Goal: Transaction & Acquisition: Purchase product/service

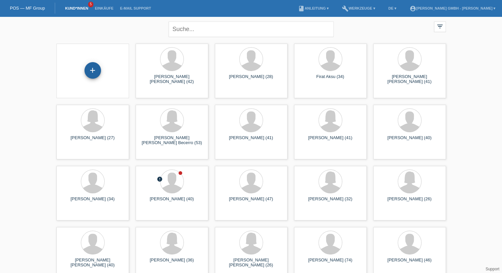
click at [89, 77] on div "+" at bounding box center [93, 70] width 17 height 17
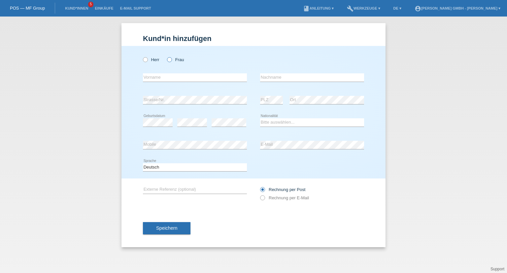
click at [176, 61] on label "Frau" at bounding box center [175, 59] width 17 height 5
click at [171, 61] on input "Frau" at bounding box center [169, 59] width 4 height 4
radio input "true"
click at [155, 77] on input "text" at bounding box center [195, 77] width 104 height 8
type input "Jovana"
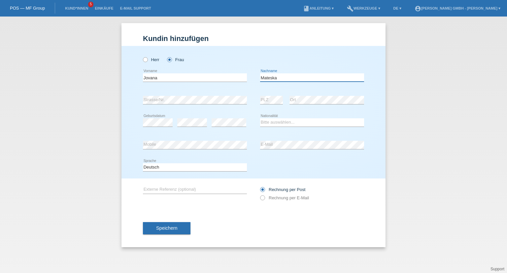
type input "Mateska"
click at [272, 125] on select "Bitte auswählen... Schweiz Deutschland Liechtenstein Österreich ------------ Af…" at bounding box center [312, 122] width 104 height 8
select select "RS"
click at [260, 118] on select "Bitte auswählen... Schweiz Deutschland Liechtenstein Österreich ------------ Af…" at bounding box center [312, 122] width 104 height 8
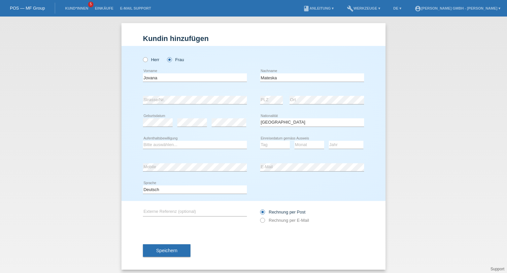
click at [197, 136] on div "Bitte auswählen... C B B - Flüchtlingsstatus Andere error Aufenthaltsbewilligung" at bounding box center [195, 145] width 104 height 22
click at [175, 149] on div "Bitte auswählen... C B B - Flüchtlingsstatus Andere error Aufenthaltsbewilligung" at bounding box center [195, 145] width 104 height 22
click at [159, 146] on select "Bitte auswählen... C B B - Flüchtlingsstatus Andere" at bounding box center [195, 145] width 104 height 8
select select "C"
click at [143, 141] on select "Bitte auswählen... C B B - Flüchtlingsstatus Andere" at bounding box center [195, 145] width 104 height 8
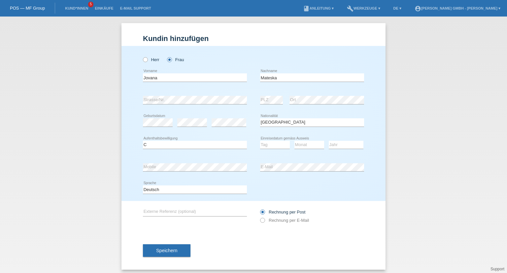
click at [99, 134] on div "Kund*in hinzufügen Kunde hinzufügen Kundin hinzufügen Herr Frau Jovana error Vo…" at bounding box center [253, 145] width 507 height 256
click at [201, 127] on div "error" at bounding box center [192, 122] width 30 height 22
click at [199, 126] on icon at bounding box center [192, 126] width 30 height 0
click at [113, 149] on div "Kund*in hinzufügen Kunde hinzufügen Kundin hinzufügen Herr Frau Jovana error Vo…" at bounding box center [253, 145] width 507 height 256
click at [264, 144] on select "Tag 01 02 03 04 05 06 07 08 09 10 11" at bounding box center [275, 145] width 30 height 8
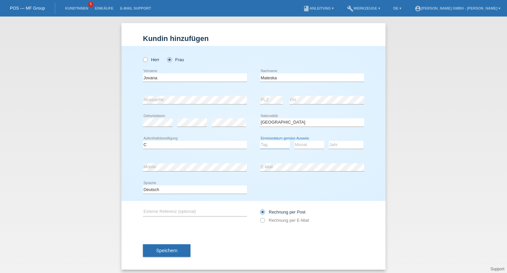
select select "14"
click at [260, 141] on select "Tag 01 02 03 04 05 06 07 08 09 10 11" at bounding box center [275, 145] width 30 height 8
click at [304, 143] on select "Monat 01 02 03 04 05 06 07 08 09 10 11" at bounding box center [310, 145] width 30 height 8
select select "03"
click at [295, 141] on select "Monat 01 02 03 04 05 06 07 08 09 10 11" at bounding box center [310, 145] width 30 height 8
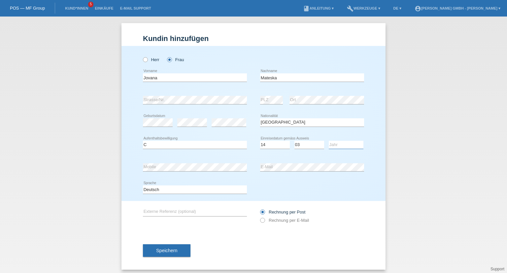
click at [342, 142] on select "Jahr 2025 2024 2023 2022 2021 2020 2019 2018 2017 2016 2015 2014 2013 2012 2011…" at bounding box center [346, 145] width 35 height 8
select select "2019"
click at [329, 141] on select "Jahr 2025 2024 2023 2022 2021 2020 2019 2018 2017 2016 2015 2014 2013 2012 2011…" at bounding box center [346, 145] width 35 height 8
click at [313, 183] on div "Deutsch Français Italiano English error Sprache" at bounding box center [253, 189] width 221 height 22
click at [288, 184] on div "Deutsch Français Italiano English error Sprache" at bounding box center [253, 189] width 221 height 22
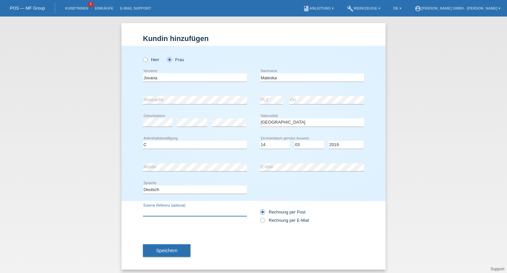
click at [175, 210] on input "text" at bounding box center [195, 212] width 104 height 8
click at [174, 216] on icon at bounding box center [195, 216] width 104 height 0
click at [170, 211] on input "text" at bounding box center [195, 212] width 104 height 8
paste input "725010598JM"
type input "725010598JM"
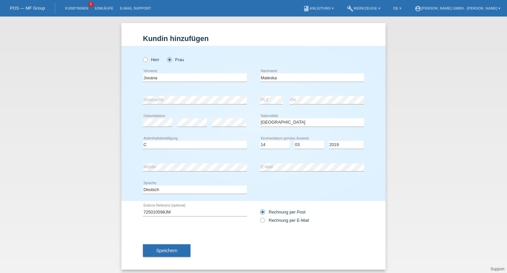
click at [185, 227] on div "725010598JM error Externe Referenz (optional) Rechnung per Post" at bounding box center [253, 216] width 221 height 30
click at [168, 246] on button "Speichern" at bounding box center [167, 250] width 48 height 13
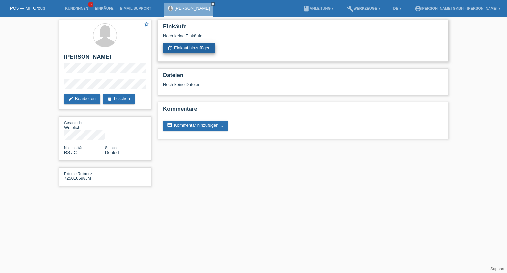
click at [200, 48] on link "add_shopping_cart Einkauf hinzufügen" at bounding box center [189, 48] width 52 height 10
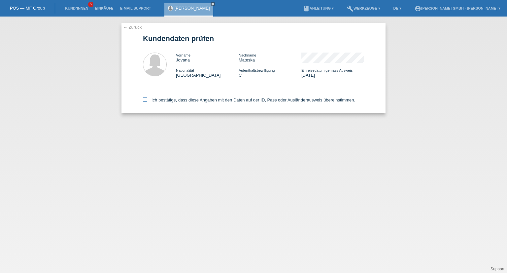
click at [146, 98] on icon at bounding box center [145, 99] width 4 height 4
click at [146, 98] on input "Ich bestätige, dass diese Angaben mit den Daten auf der ID, Pass oder Ausländer…" at bounding box center [145, 99] width 4 height 4
checkbox input "true"
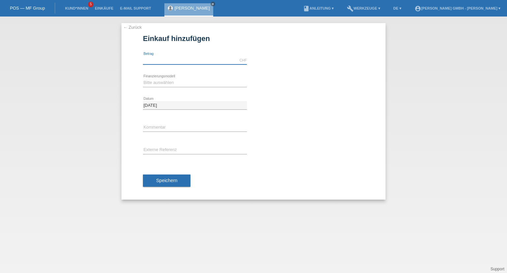
click at [160, 58] on input "text" at bounding box center [195, 60] width 104 height 8
type input "1649.00"
click at [164, 81] on select "Bitte auswählen Kauf auf Rechnung mit Teilzahlungsoption Fixe Raten" at bounding box center [195, 83] width 104 height 8
select select "198"
click at [143, 79] on select "Bitte auswählen Kauf auf Rechnung mit Teilzahlungsoption Fixe Raten" at bounding box center [195, 83] width 104 height 8
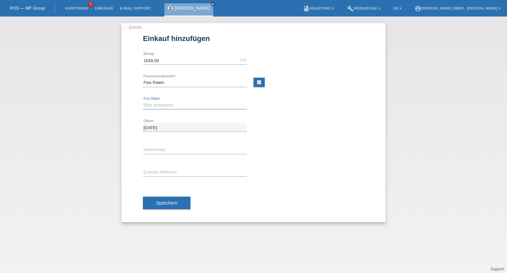
click at [166, 106] on select "Bitte auswählen 12 Raten 24 Raten" at bounding box center [195, 105] width 104 height 8
select select "531"
click at [143, 101] on select "Bitte auswählen 12 Raten 24 Raten" at bounding box center [195, 105] width 104 height 8
click at [168, 163] on div "error Externe Referenz" at bounding box center [195, 172] width 104 height 22
click at [161, 169] on input "text" at bounding box center [195, 172] width 104 height 8
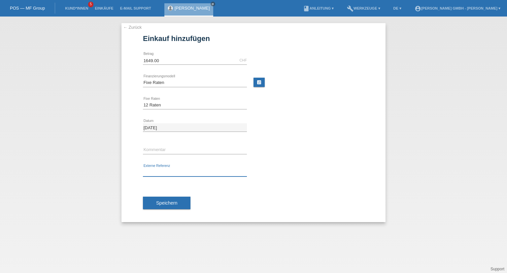
paste input "725010598JM"
type input "725010598JM"
click at [279, 169] on div "725010598JM error Externe Referenz" at bounding box center [253, 172] width 221 height 22
click at [167, 201] on span "Speichern" at bounding box center [166, 202] width 21 height 5
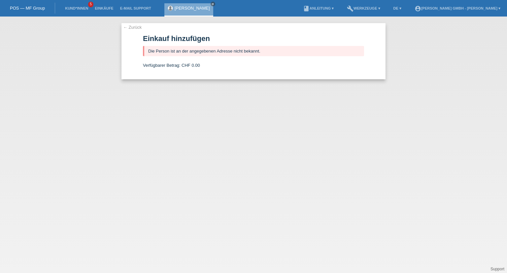
click at [131, 29] on link "← Zurück" at bounding box center [132, 27] width 18 height 5
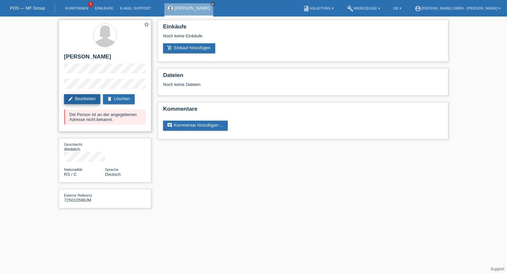
click at [89, 101] on link "edit Bearbeiten" at bounding box center [82, 99] width 36 height 10
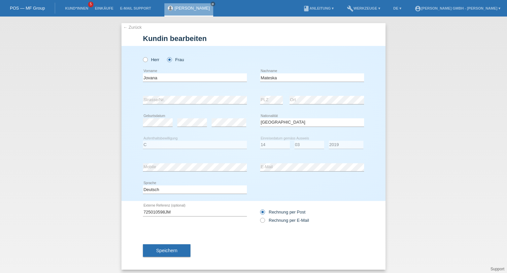
select select "RS"
select select "C"
select select "14"
select select "03"
select select "2019"
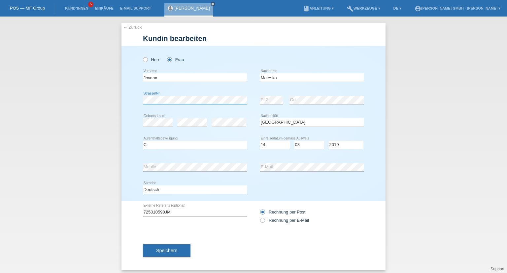
click at [69, 94] on div "← Zurück Kundin bearbeiten Herr Frau Jovana error Vorname error" at bounding box center [253, 145] width 507 height 256
click at [156, 250] on span "Speichern" at bounding box center [166, 250] width 21 height 5
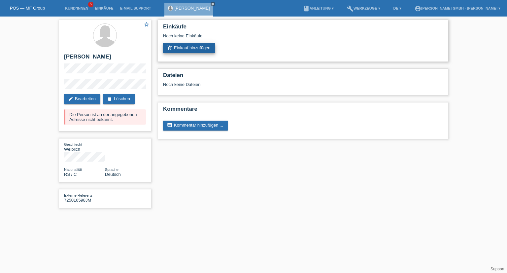
click at [197, 47] on link "add_shopping_cart Einkauf hinzufügen" at bounding box center [189, 48] width 52 height 10
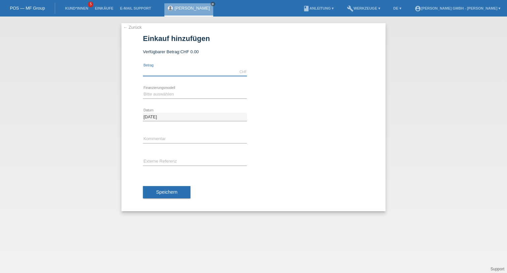
click at [156, 74] on input "text" at bounding box center [195, 72] width 104 height 8
type input "1649.00"
click at [160, 96] on select "Bitte auswählen Kauf auf Rechnung mit Teilzahlungsoption Fixe Raten" at bounding box center [195, 94] width 104 height 8
select select "198"
click at [143, 90] on select "Bitte auswählen Kauf auf Rechnung mit Teilzahlungsoption Fixe Raten" at bounding box center [195, 94] width 104 height 8
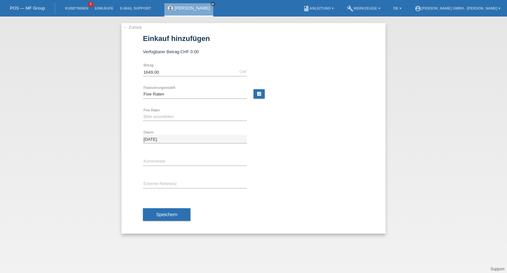
click at [174, 121] on div "Bitte auswählen 12 Raten 24 Raten error Fixe Raten" at bounding box center [195, 117] width 104 height 22
click at [164, 119] on select "Bitte auswählen 12 Raten 24 Raten" at bounding box center [195, 117] width 104 height 8
select select "531"
click at [143, 113] on select "Bitte auswählen 12 Raten 24 Raten" at bounding box center [195, 117] width 104 height 8
click at [152, 182] on input "text" at bounding box center [195, 184] width 104 height 8
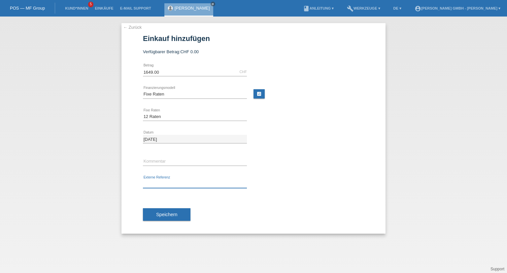
paste input "725010598JM"
type input "725010598JM"
click at [221, 216] on div "Speichern" at bounding box center [253, 214] width 221 height 38
click at [173, 214] on span "Speichern" at bounding box center [166, 214] width 21 height 5
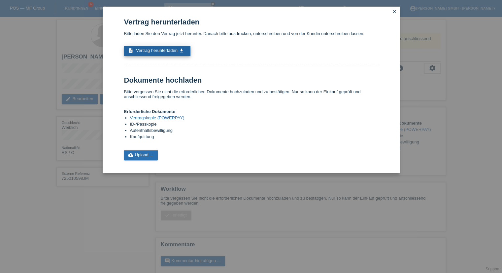
click at [173, 50] on span "Vertrag herunterladen" at bounding box center [157, 50] width 42 height 5
click at [146, 156] on link "cloud_upload Upload ..." at bounding box center [141, 155] width 34 height 10
